Goal: Transaction & Acquisition: Subscribe to service/newsletter

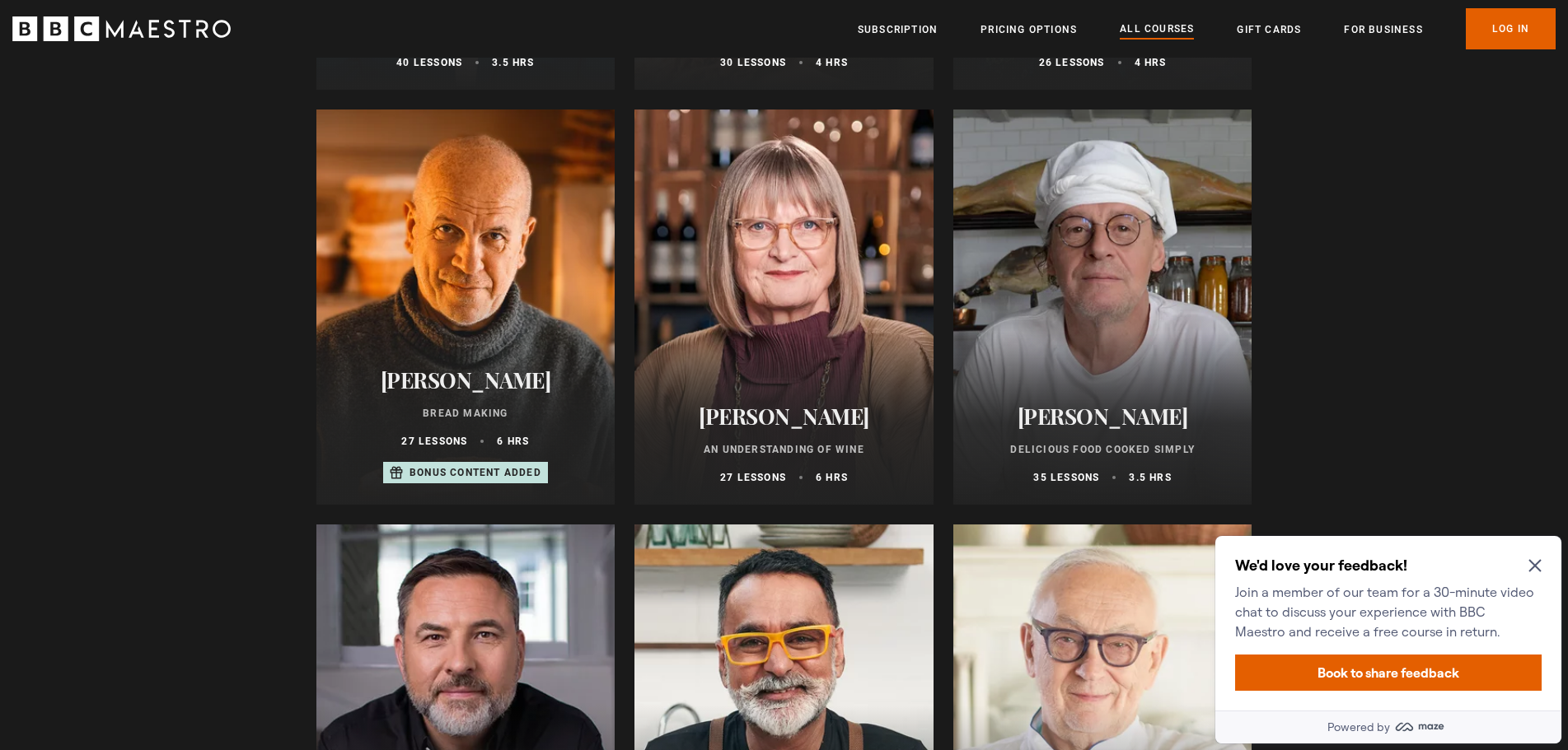
scroll to position [5518, 0]
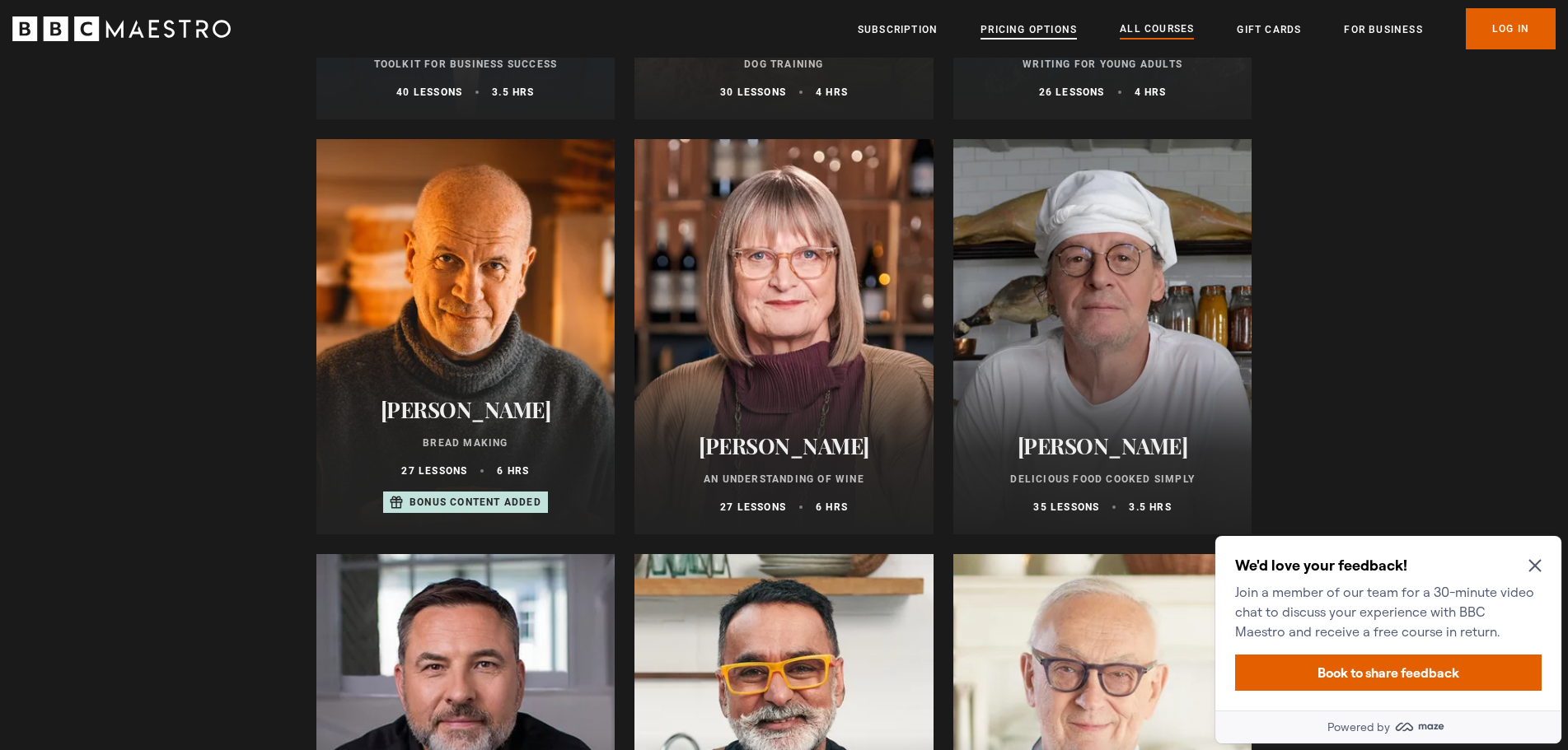
click at [1061, 26] on link "Pricing Options" at bounding box center [1028, 29] width 96 height 16
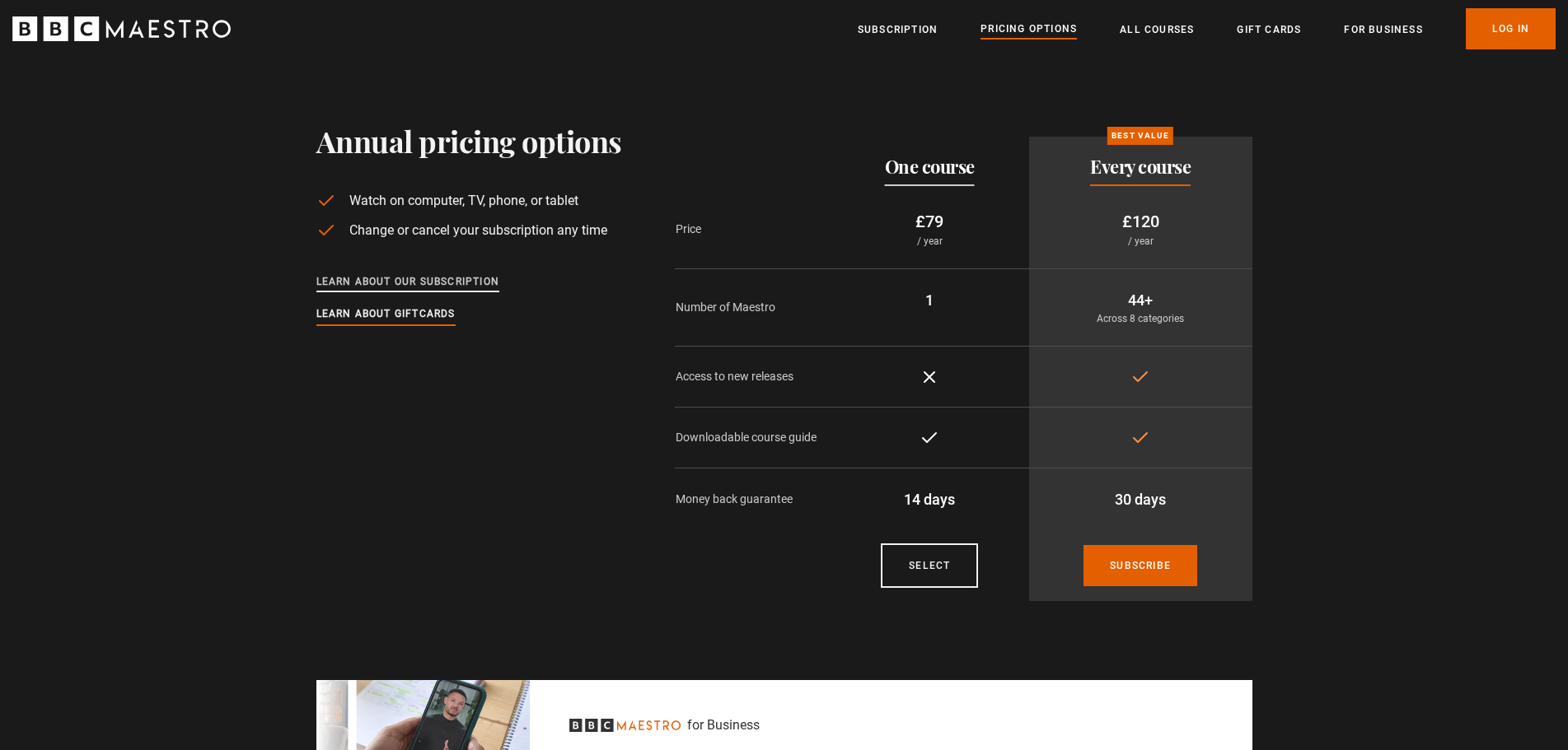
click at [476, 286] on link "Learn about our subscription" at bounding box center [408, 282] width 184 height 18
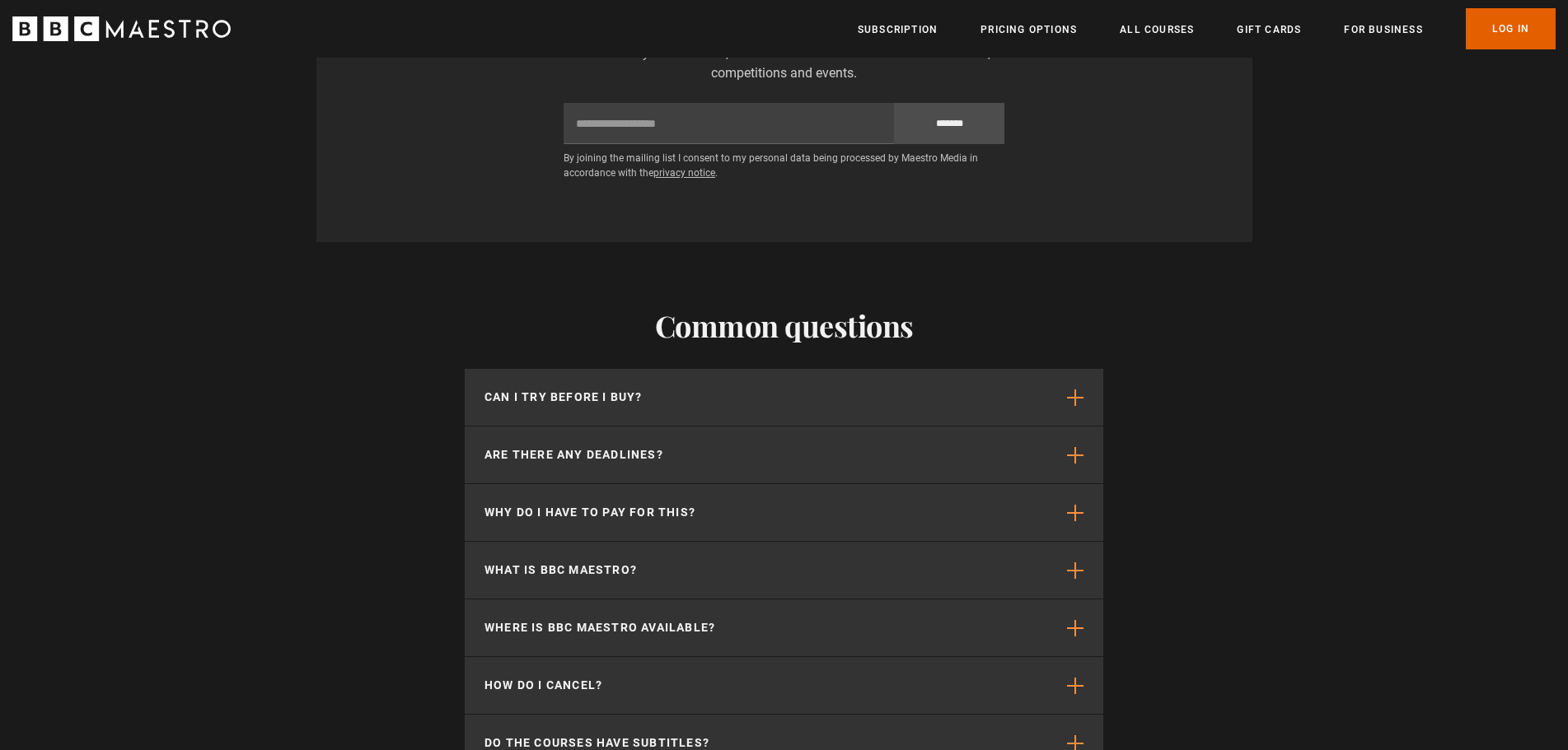
scroll to position [4118, 0]
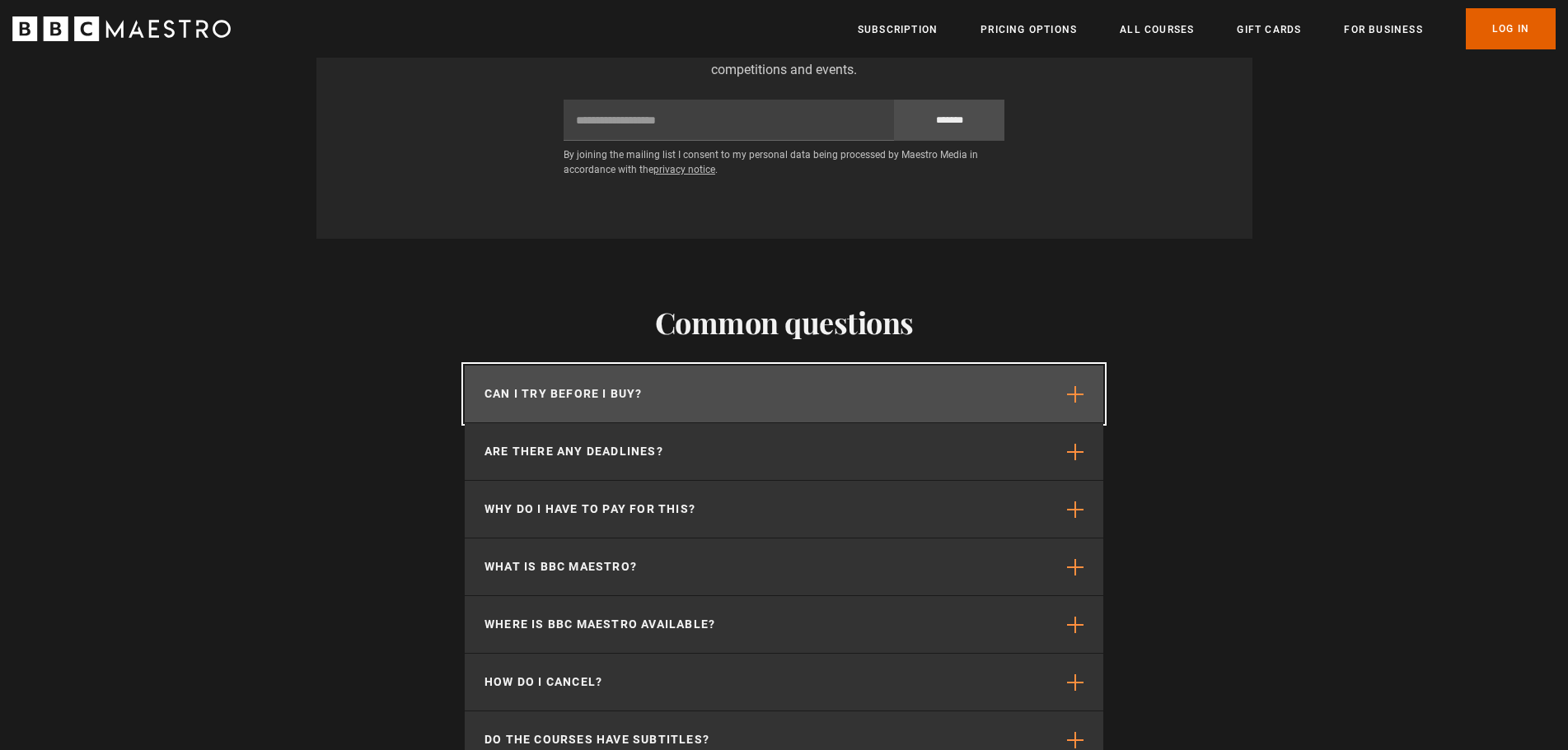
click at [788, 365] on button "Can I try before I buy?" at bounding box center [783, 393] width 639 height 57
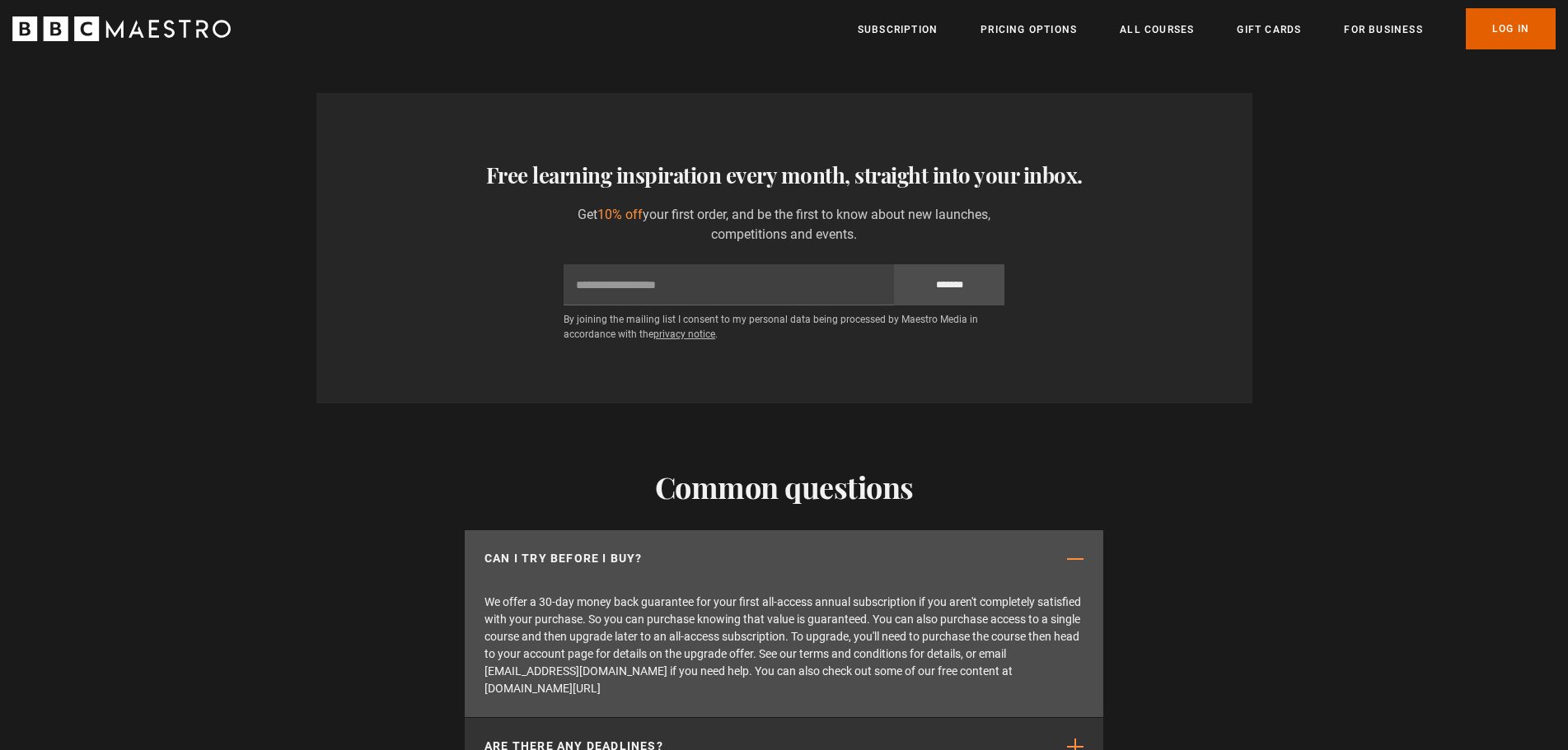
scroll to position [0, 2157]
